Goal: Task Accomplishment & Management: Use online tool/utility

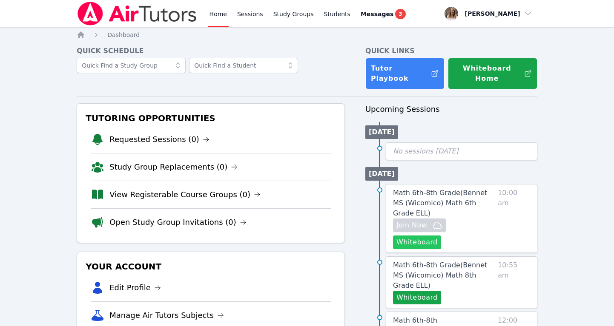
click at [441, 236] on button "Whiteboard" at bounding box center [417, 243] width 48 height 14
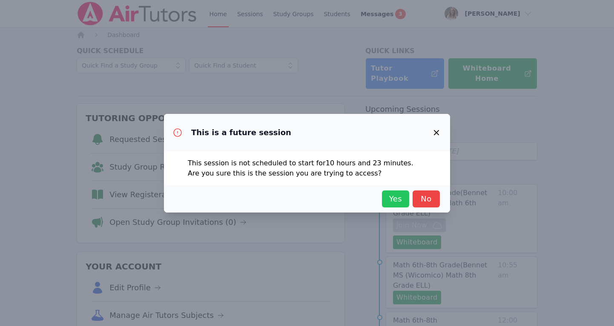
click at [395, 198] on span "Yes" at bounding box center [395, 199] width 19 height 12
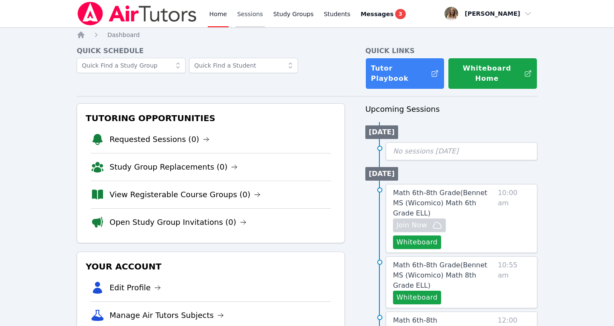
click at [243, 17] on link "Sessions" at bounding box center [249, 13] width 29 height 27
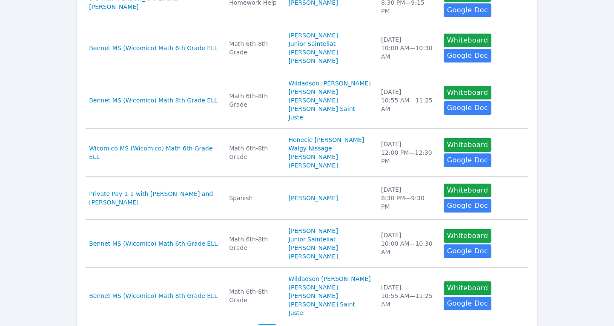
scroll to position [436, 0]
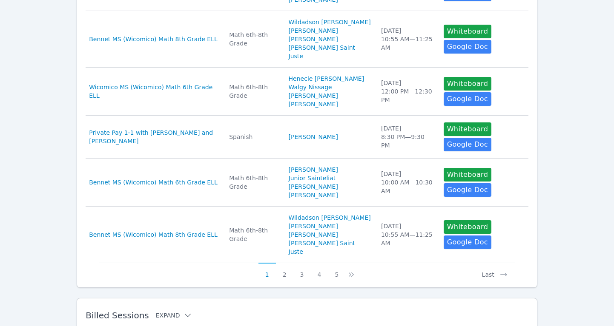
click at [167, 312] on button "Expand" at bounding box center [174, 316] width 36 height 9
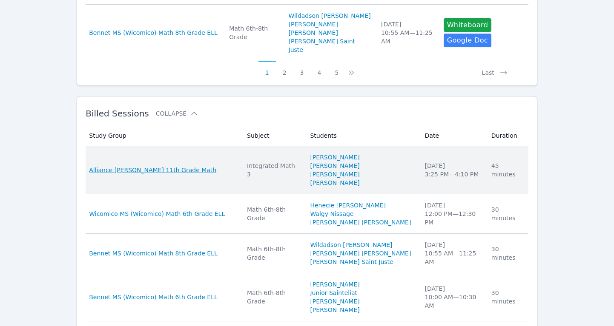
scroll to position [644, 0]
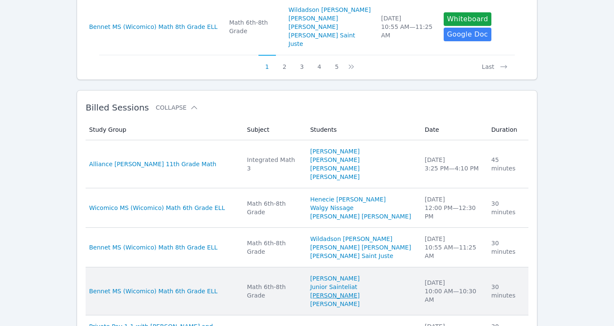
click at [340, 292] on link "[PERSON_NAME]" at bounding box center [334, 296] width 49 height 9
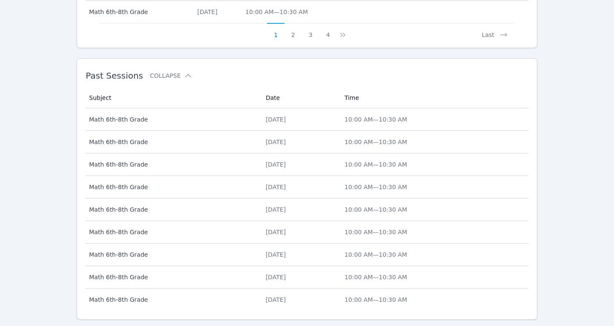
scroll to position [543, 0]
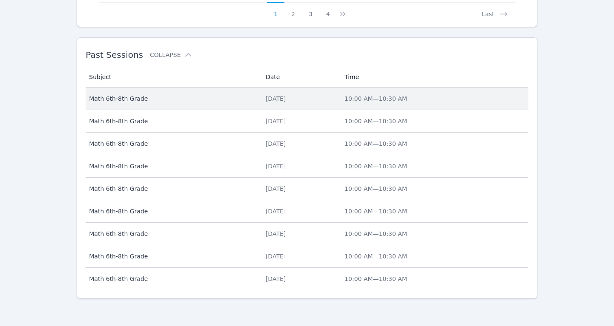
click at [135, 97] on span "Math 6th-8th Grade" at bounding box center [172, 98] width 166 height 9
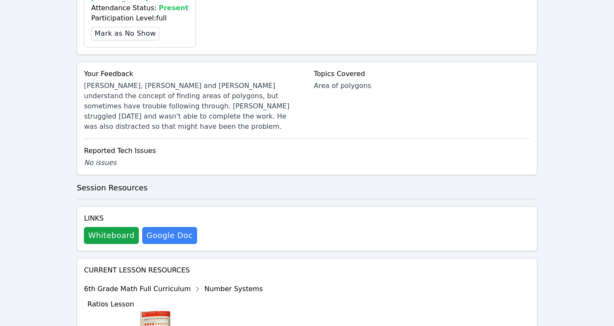
scroll to position [460, 0]
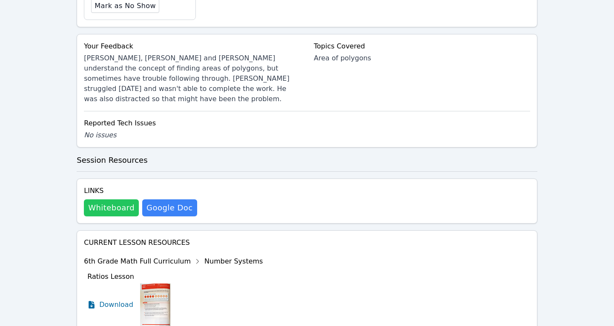
click at [100, 200] on button "Whiteboard" at bounding box center [111, 208] width 55 height 17
